Goal: Task Accomplishment & Management: Manage account settings

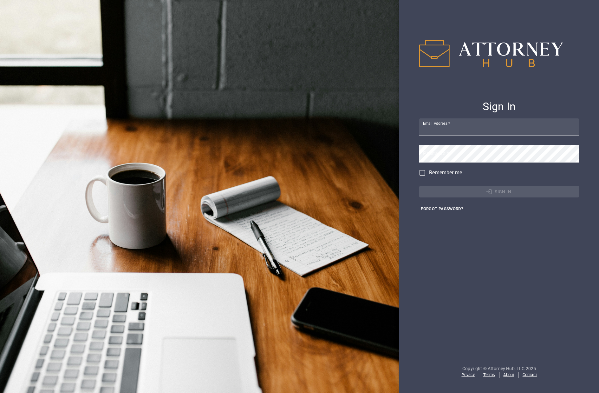
click at [449, 131] on input "Email Address   *" at bounding box center [500, 127] width 160 height 18
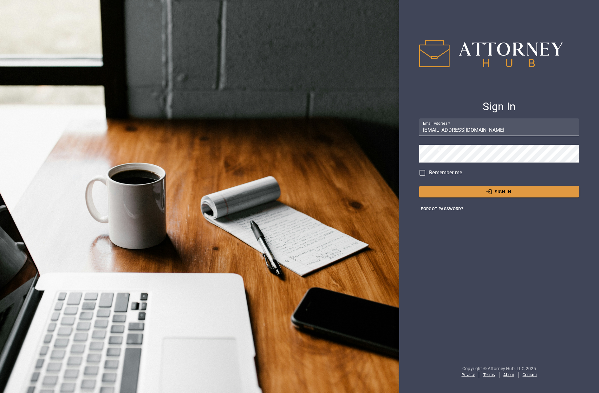
drag, startPoint x: 492, startPoint y: 121, endPoint x: 495, endPoint y: 125, distance: 5.2
click at [492, 121] on input "[EMAIL_ADDRESS][DOMAIN_NAME]" at bounding box center [500, 127] width 160 height 18
click at [443, 193] on button "Sign In" at bounding box center [500, 192] width 160 height 12
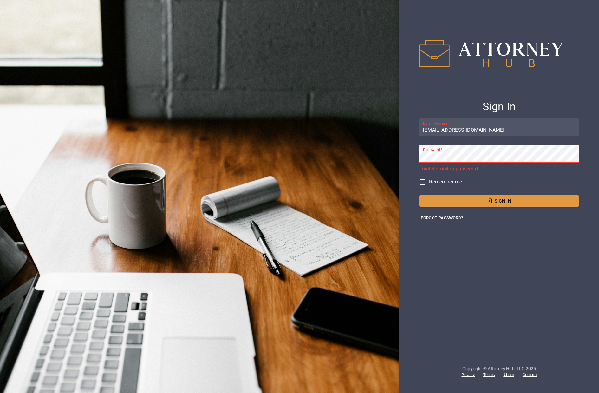
click at [497, 128] on input "[EMAIL_ADDRESS][DOMAIN_NAME]" at bounding box center [500, 127] width 160 height 18
type input "[EMAIL_ADDRESS][DOMAIN_NAME]"
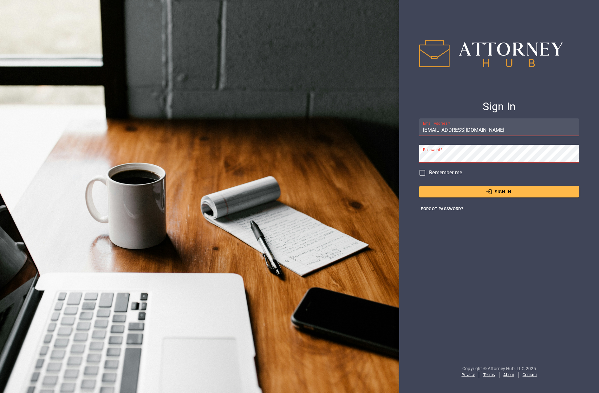
click at [441, 192] on button "Sign In" at bounding box center [500, 192] width 160 height 12
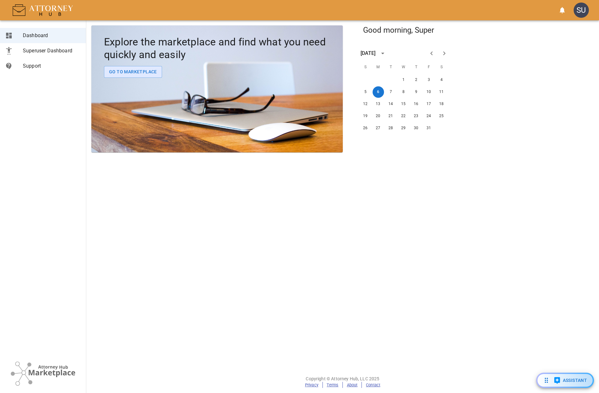
click at [41, 42] on link "Dashboard" at bounding box center [43, 35] width 86 height 15
click at [45, 51] on span "Superuser Dashboard" at bounding box center [52, 51] width 58 height 8
